Goal: Navigation & Orientation: Find specific page/section

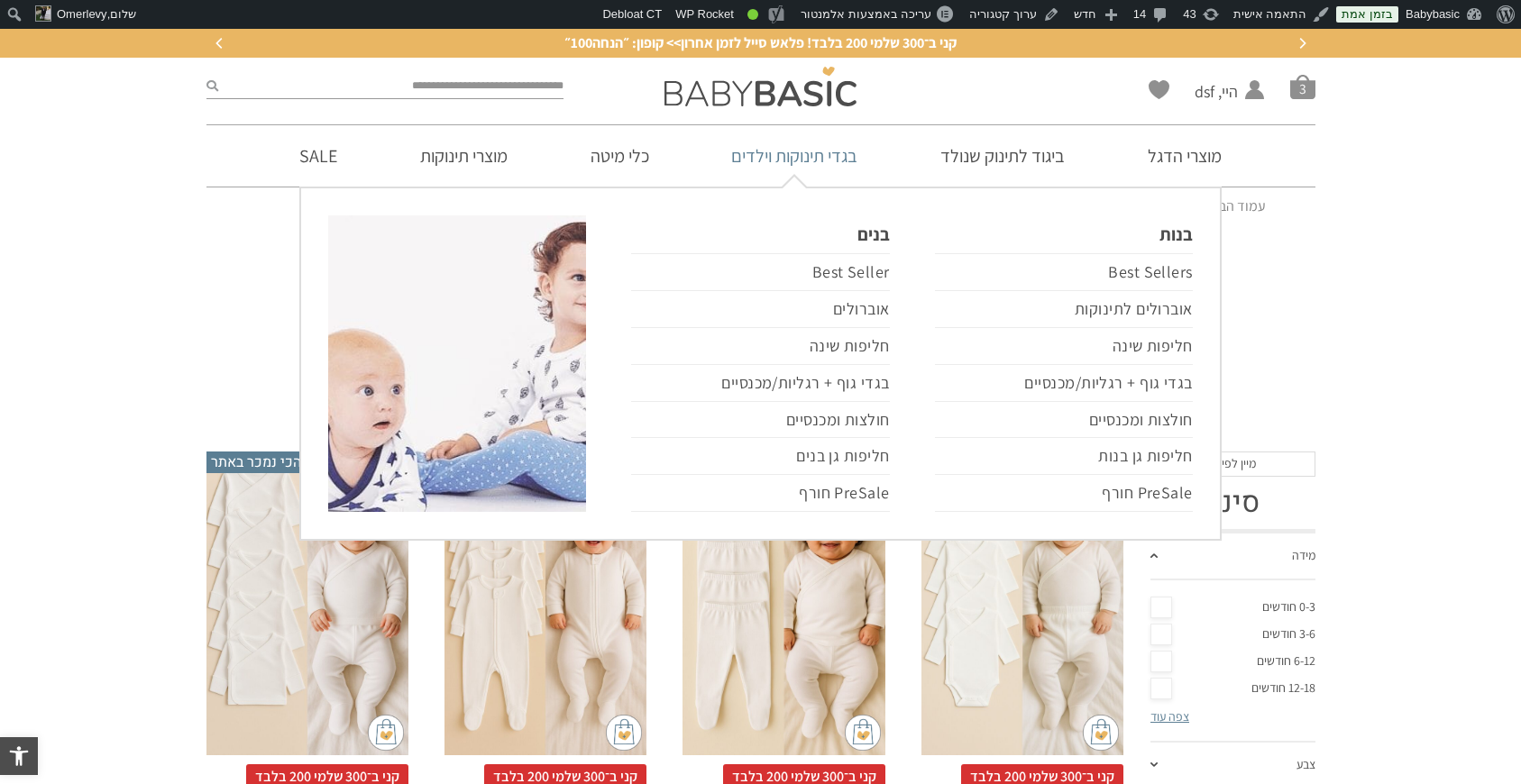
click at [812, 157] on link "בגדי תינוקות וילדים" at bounding box center [794, 156] width 180 height 61
